Goal: Task Accomplishment & Management: Complete application form

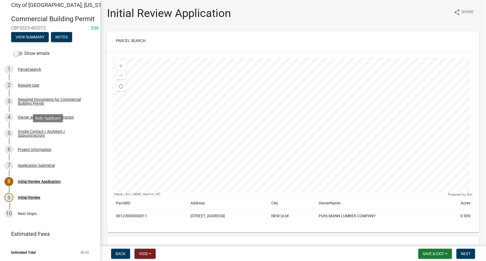
scroll to position [13, 0]
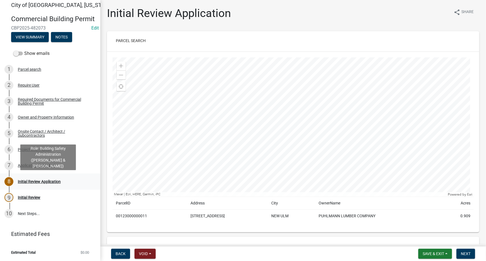
click at [49, 183] on div "Initial Review Application" at bounding box center [39, 182] width 43 height 4
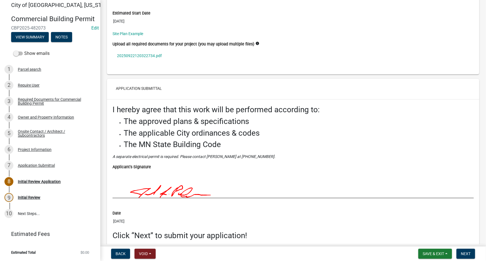
scroll to position [1663, 0]
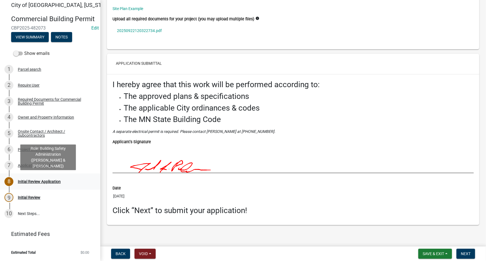
click at [43, 184] on div "8 Initial Review Application" at bounding box center [47, 181] width 87 height 9
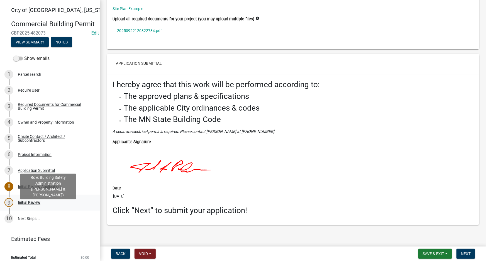
click at [33, 207] on div "9 Initial Review" at bounding box center [47, 202] width 87 height 9
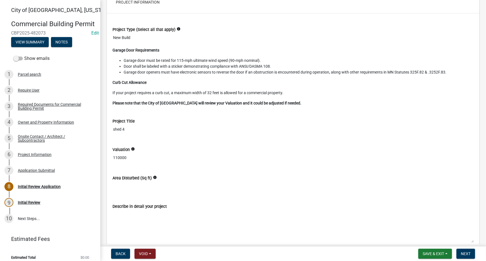
scroll to position [1275, 0]
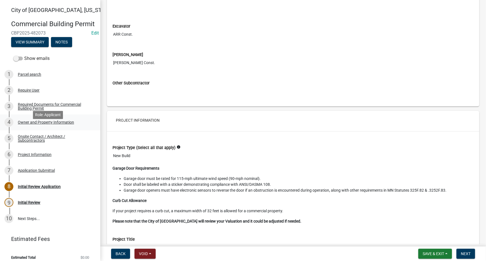
click at [44, 124] on div "Owner and Property Information" at bounding box center [46, 122] width 56 height 4
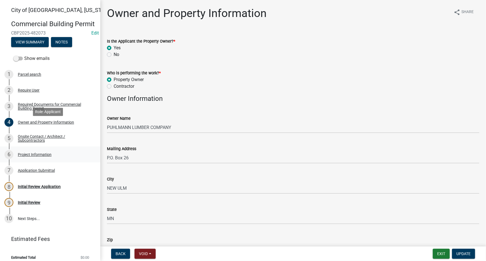
scroll to position [13, 0]
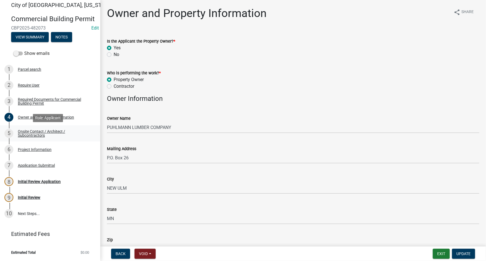
click at [23, 133] on div "Onsite Contact / Architect / Subcontractors" at bounding box center [55, 134] width 74 height 8
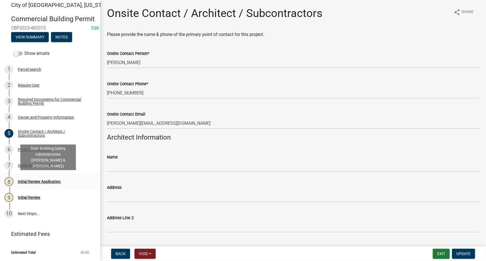
click at [40, 183] on div "Initial Review Application" at bounding box center [39, 182] width 43 height 4
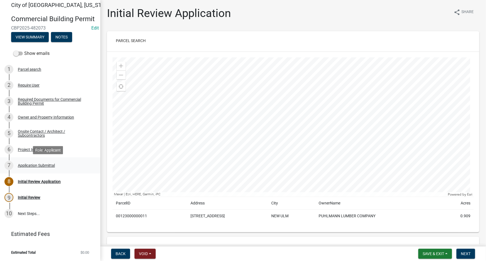
click at [57, 169] on div "7 Application Submittal" at bounding box center [47, 165] width 87 height 9
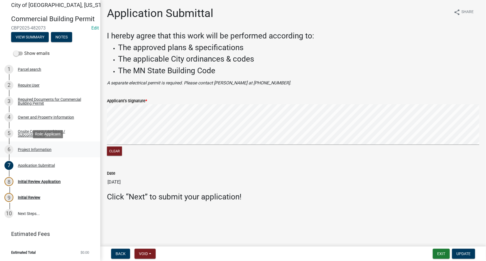
click at [23, 150] on div "Project Information" at bounding box center [35, 150] width 34 height 4
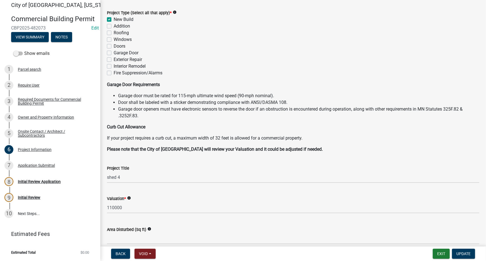
scroll to position [18, 0]
